Goal: Transaction & Acquisition: Obtain resource

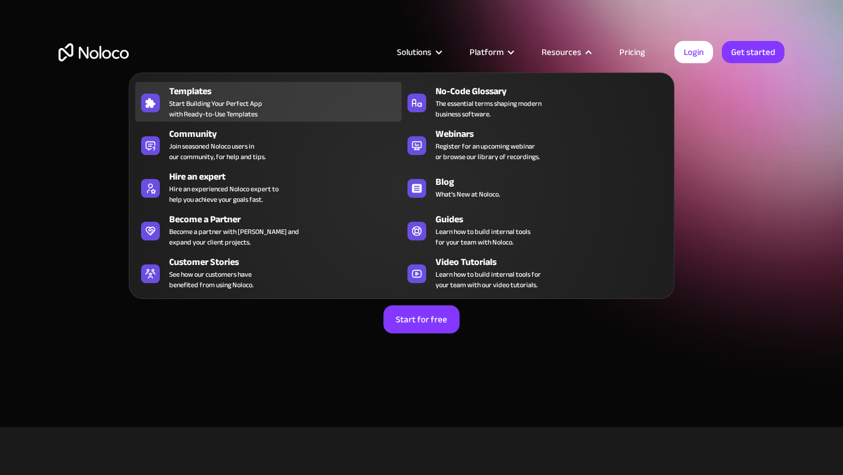
click at [191, 101] on span "Start Building Your Perfect App with Ready-to-Use Templates" at bounding box center [215, 108] width 93 height 21
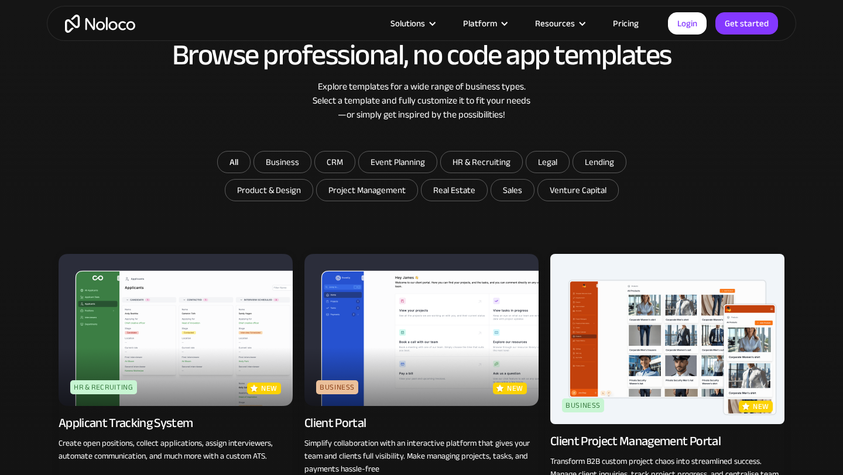
scroll to position [649, 0]
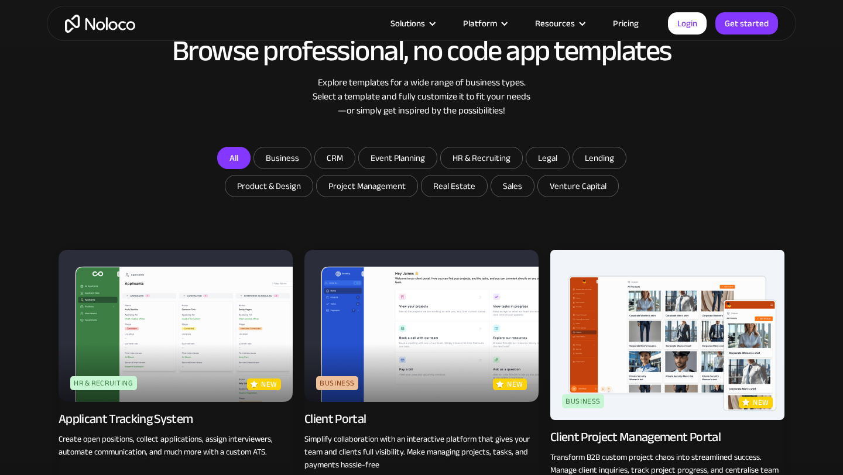
click at [244, 162] on link "All" at bounding box center [233, 158] width 33 height 22
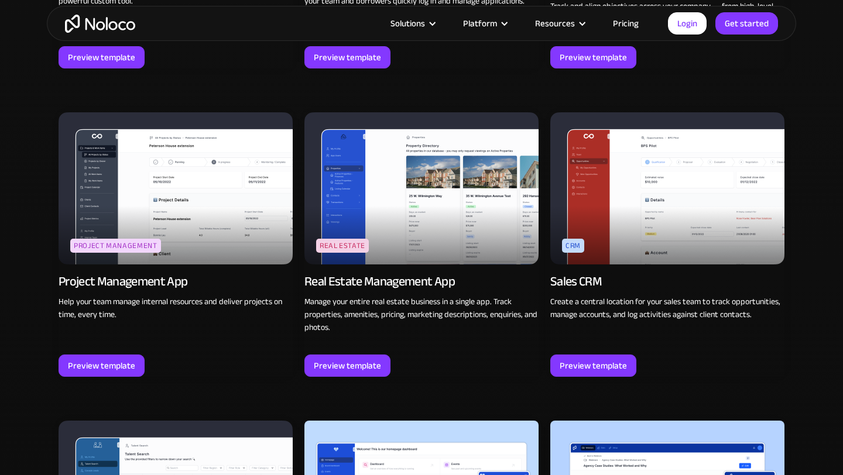
scroll to position [2063, 0]
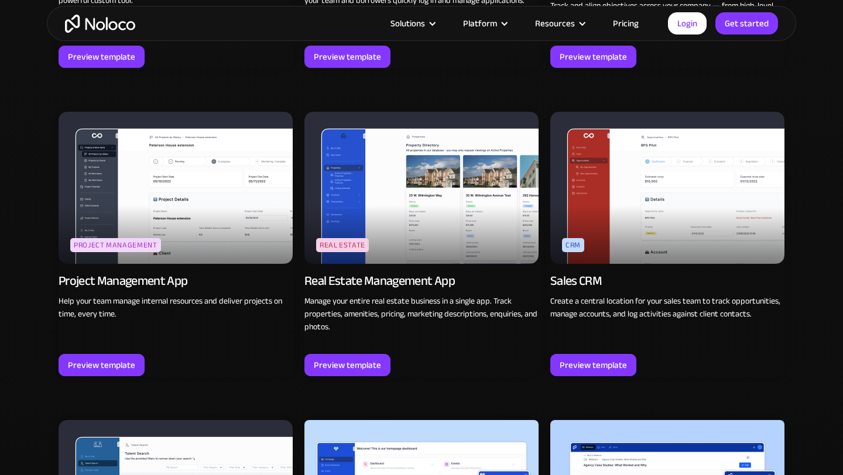
click at [215, 221] on img at bounding box center [176, 188] width 234 height 152
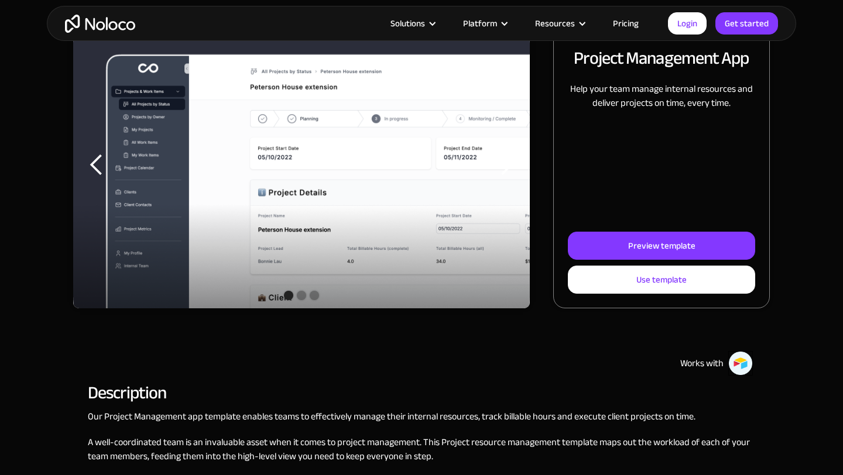
scroll to position [179, 0]
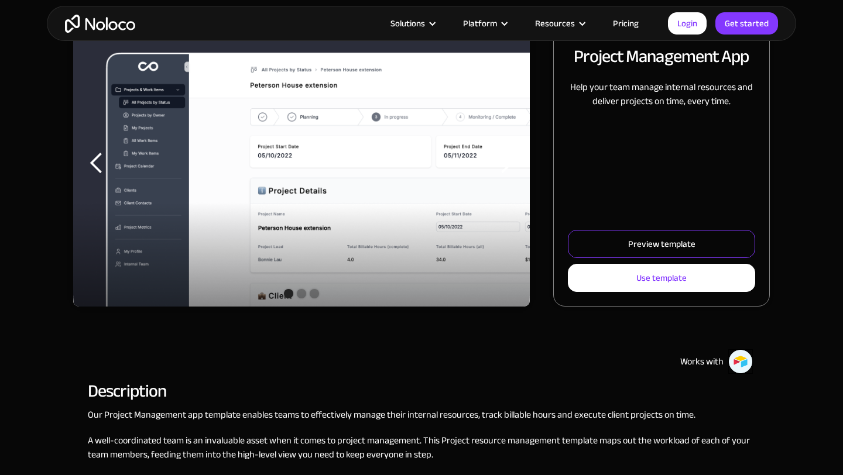
click at [632, 237] on div "Preview template" at bounding box center [661, 244] width 67 height 15
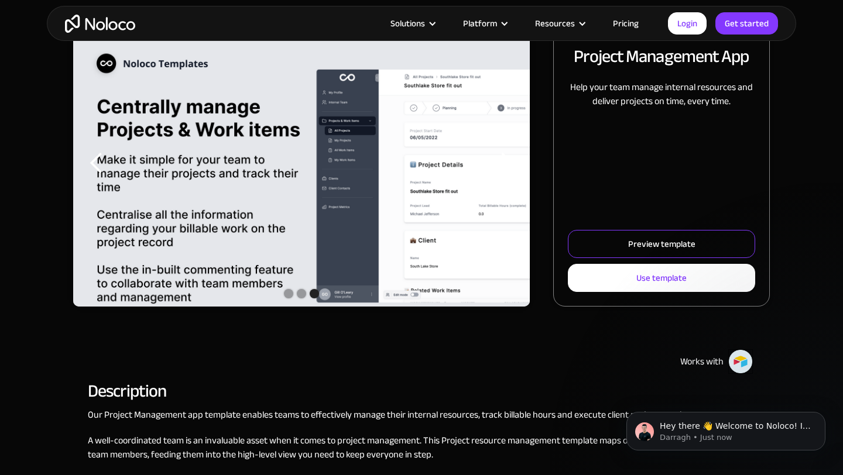
scroll to position [0, 0]
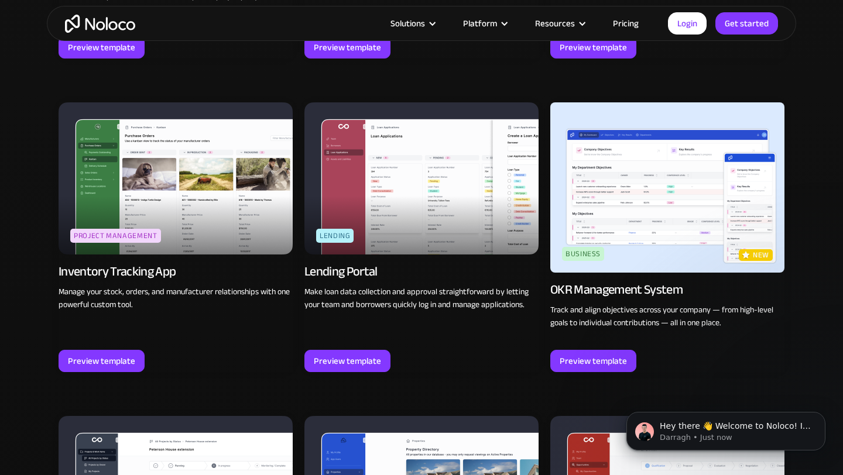
scroll to position [2198, 0]
